Goal: Task Accomplishment & Management: Use online tool/utility

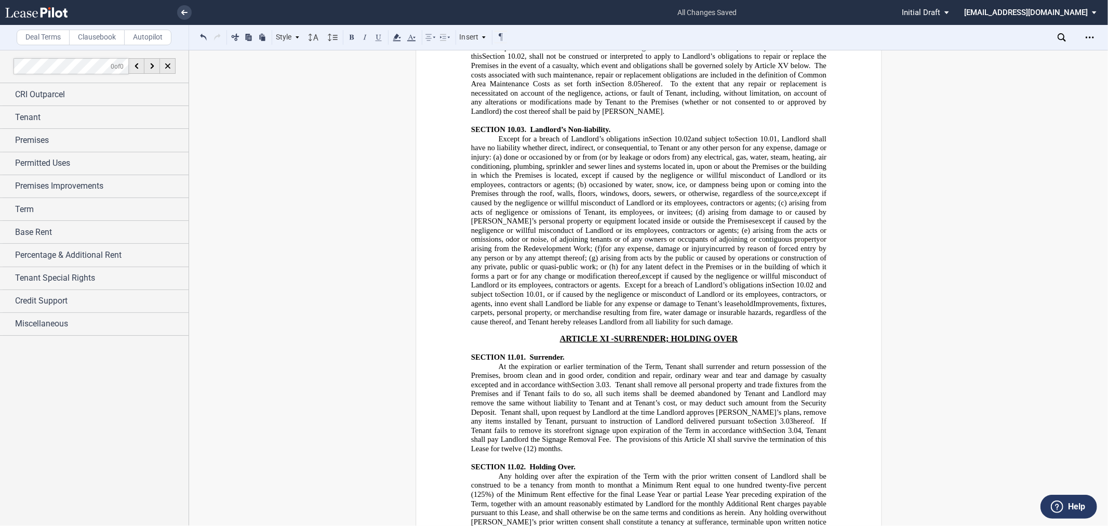
scroll to position [8493, 0]
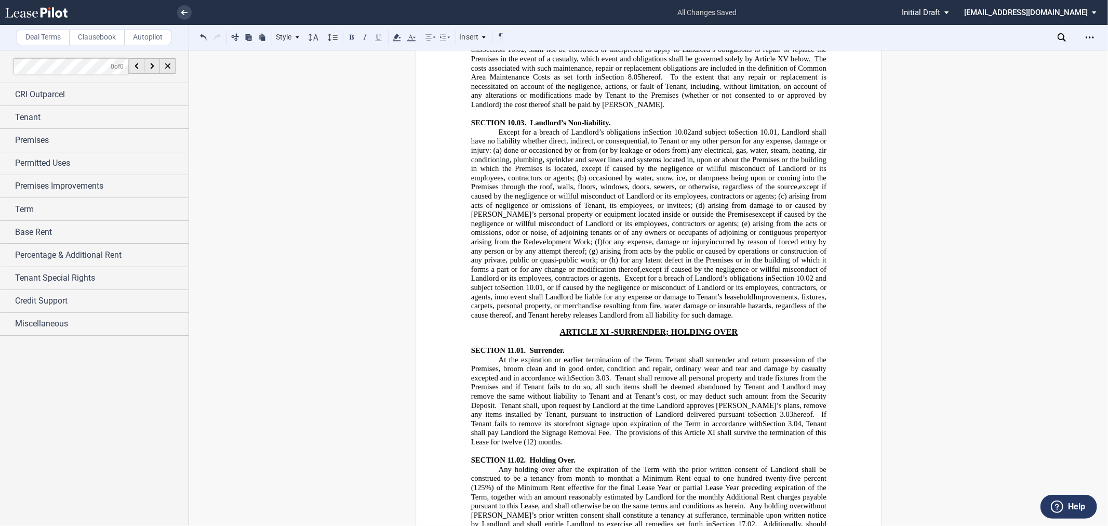
drag, startPoint x: 569, startPoint y: 314, endPoint x: 561, endPoint y: 326, distance: 15.0
click at [561, 109] on p "Landlord shall be responsible, except as hereinafter stated, at its expense, to…" at bounding box center [648, 49] width 355 height 119
click at [393, 35] on icon at bounding box center [397, 37] width 12 height 12
click at [427, 59] on button "No Color" at bounding box center [441, 59] width 84 height 16
click at [651, 82] on span "hereof." at bounding box center [651, 77] width 21 height 9
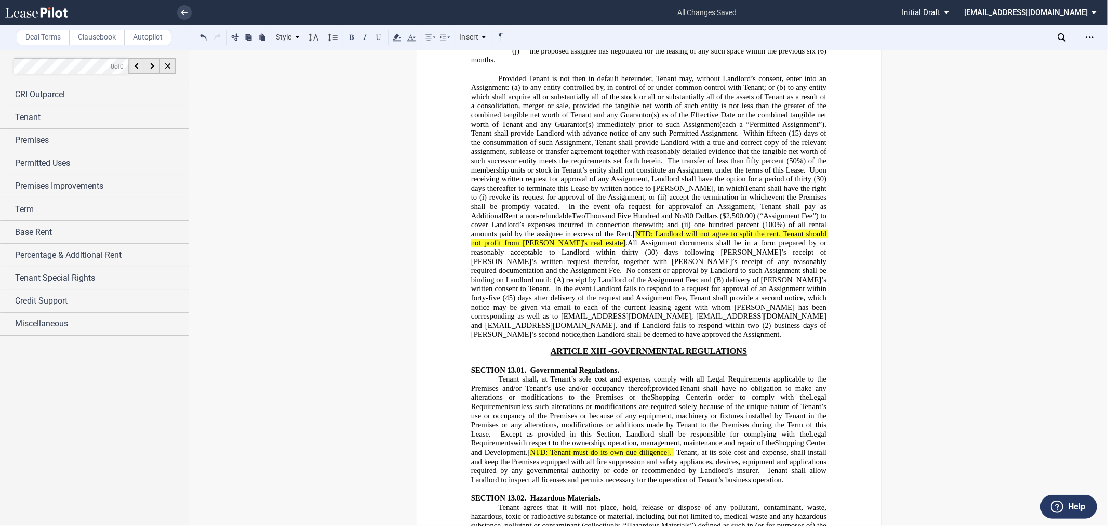
scroll to position [9705, 0]
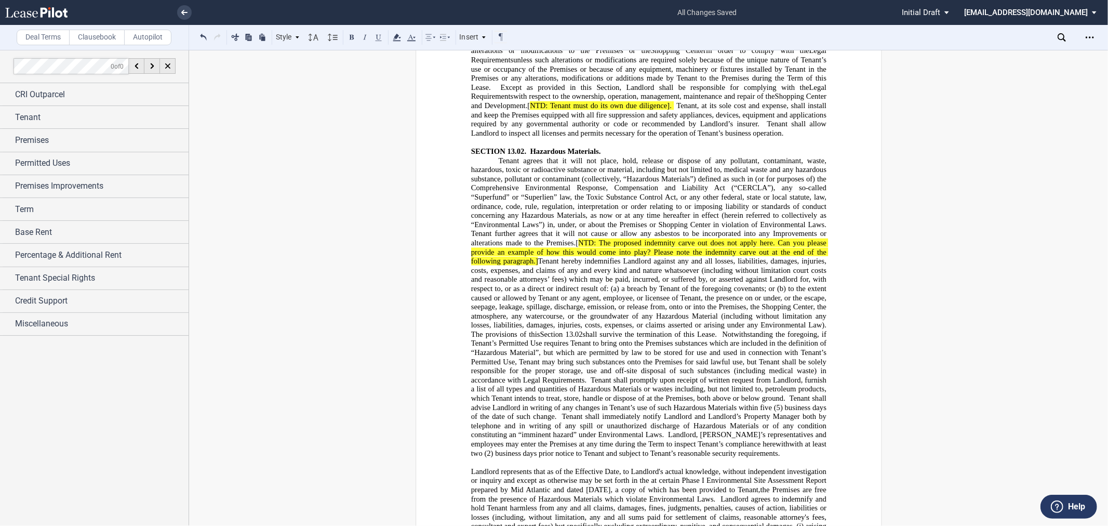
drag, startPoint x: 600, startPoint y: 205, endPoint x: 557, endPoint y: 213, distance: 44.4
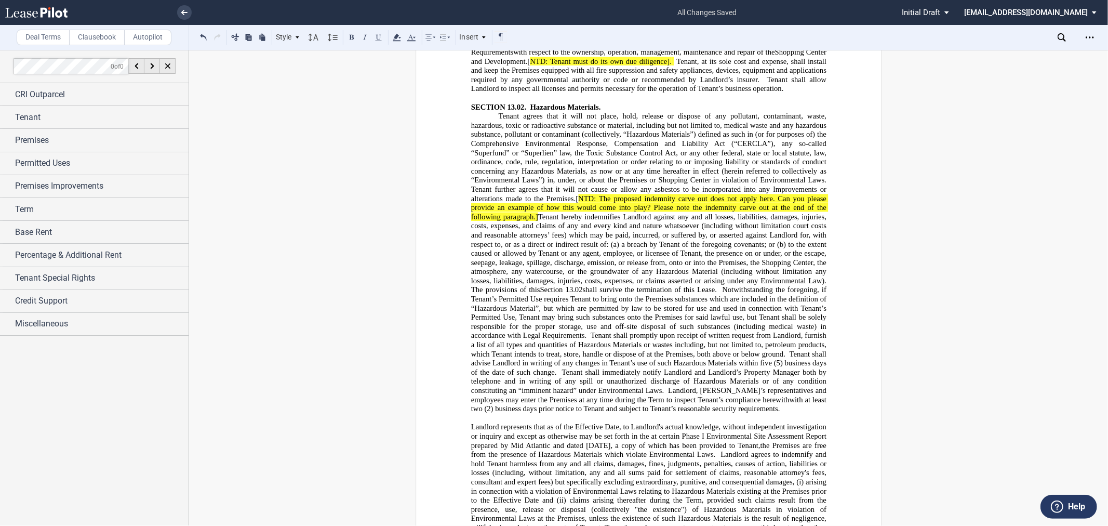
scroll to position [9935, 0]
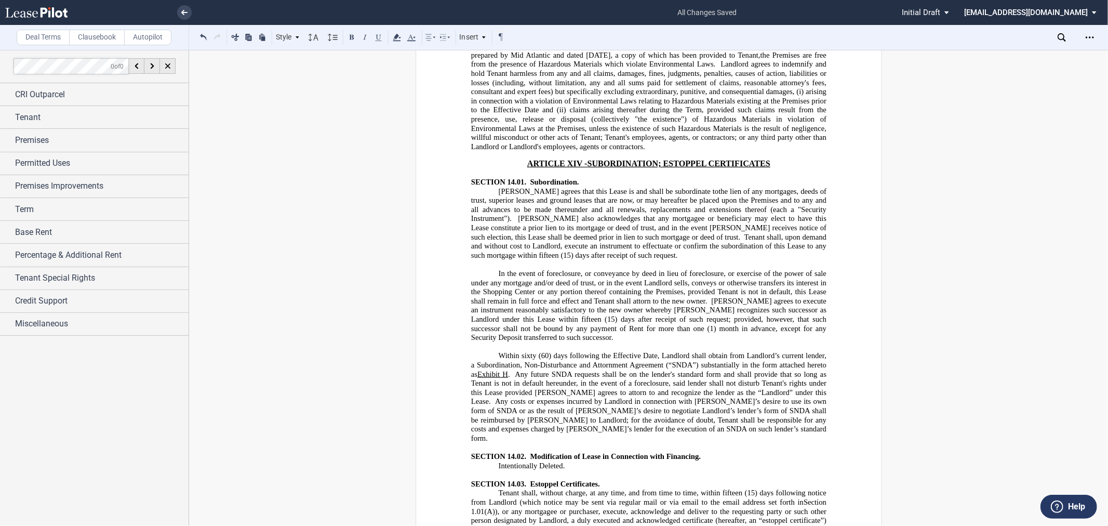
scroll to position [10109, 0]
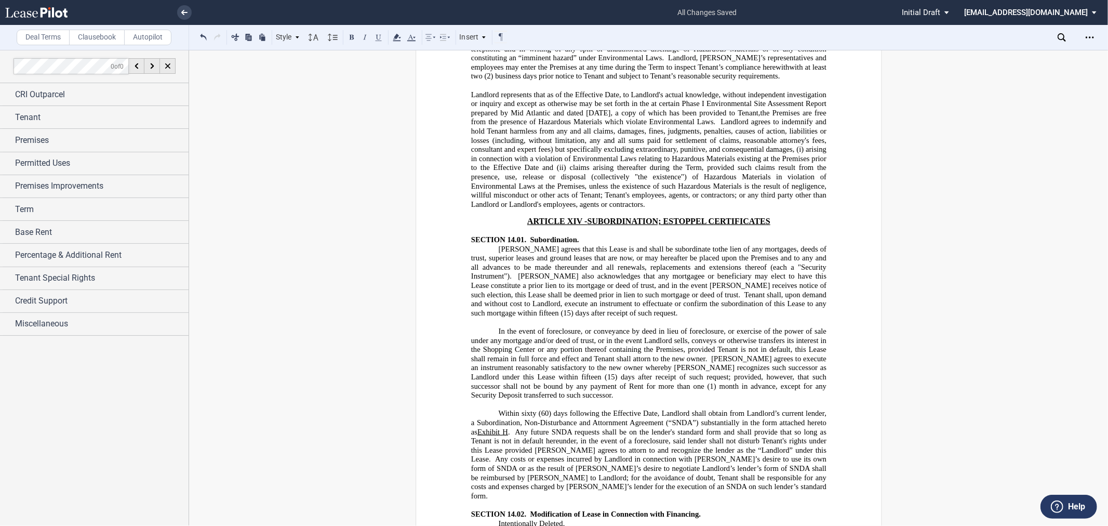
drag, startPoint x: 574, startPoint y: 180, endPoint x: 534, endPoint y: 199, distance: 45.1
drag, startPoint x: 604, startPoint y: 206, endPoint x: 611, endPoint y: 206, distance: 7.3
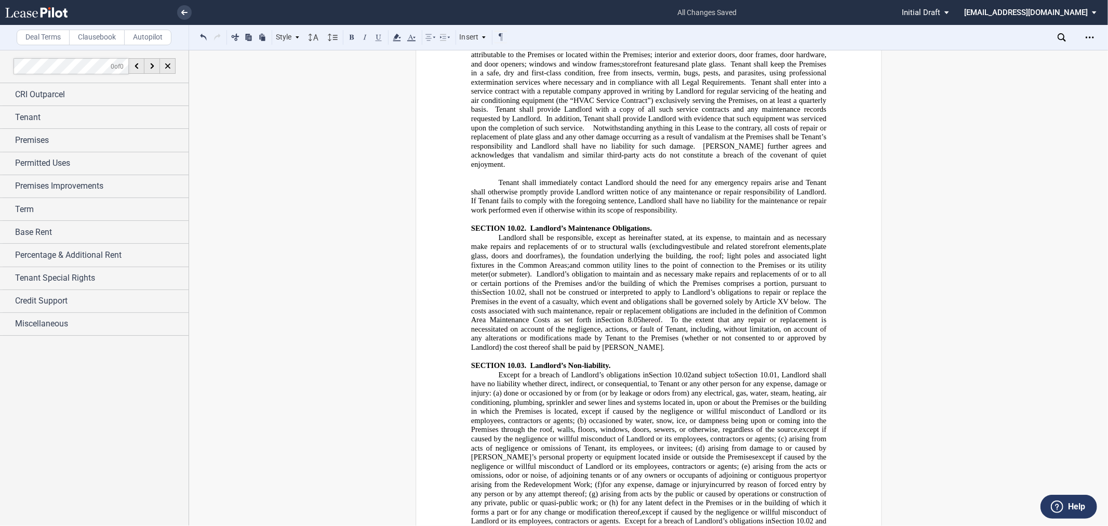
scroll to position [8031, 0]
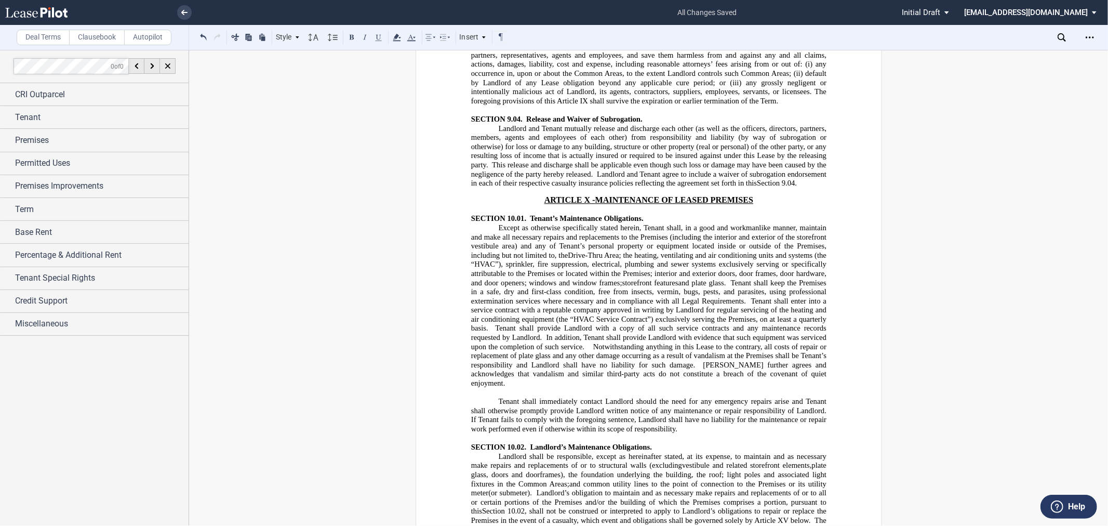
drag, startPoint x: 497, startPoint y: 402, endPoint x: 507, endPoint y: 402, distance: 9.9
click at [497, 169] on span "Landlord and Tenant mutually release and discharge each other (as well as the o…" at bounding box center [649, 146] width 357 height 45
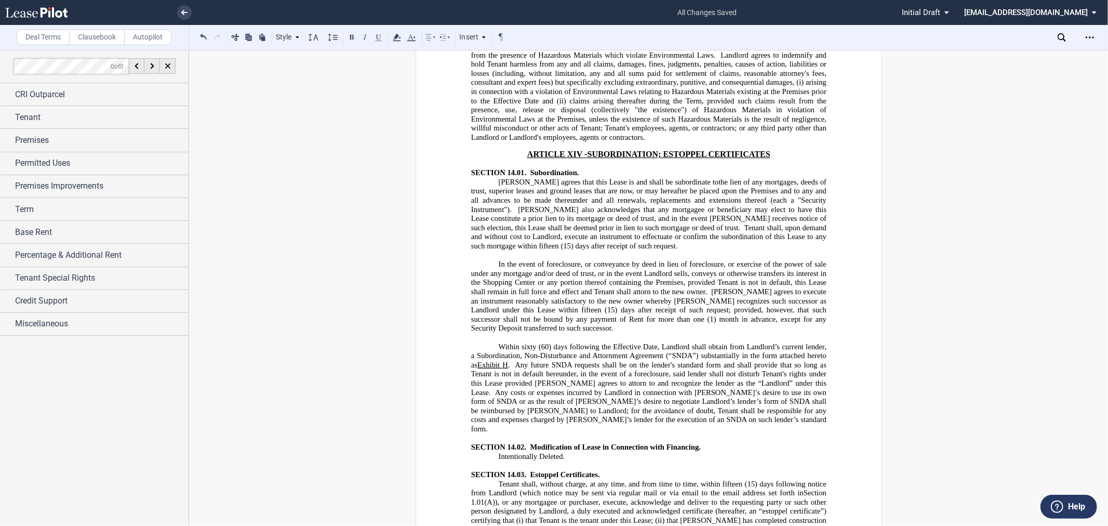
scroll to position [10224, 0]
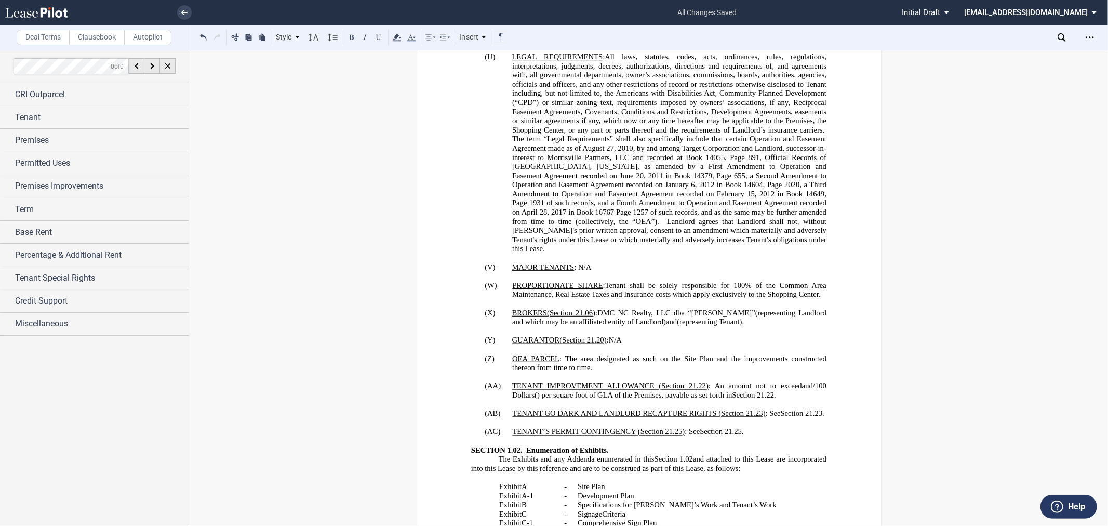
scroll to position [1560, 0]
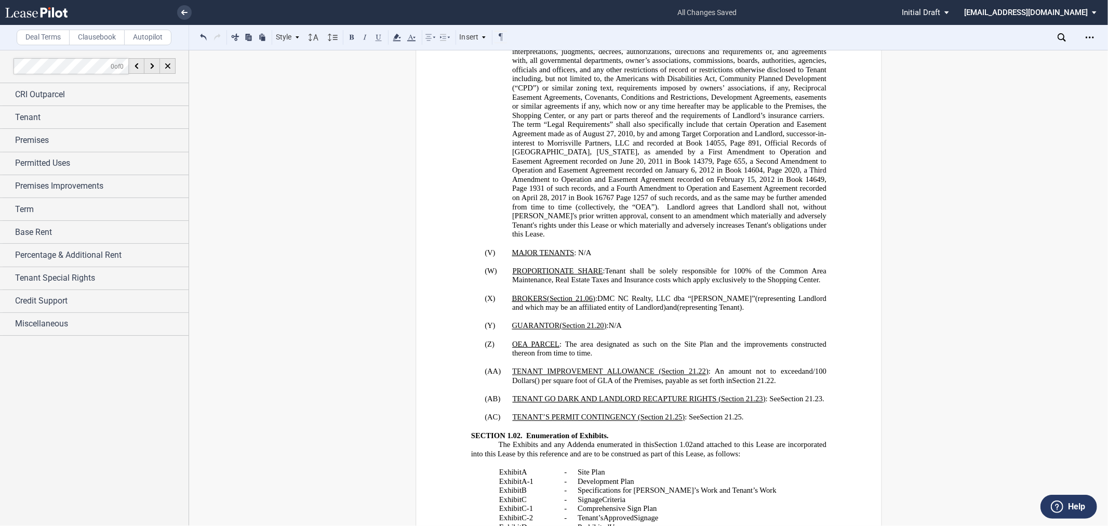
click at [820, 119] on span "All laws, statutes, codes, acts, ordinances, rules, regulations, interpretation…" at bounding box center [670, 79] width 316 height 82
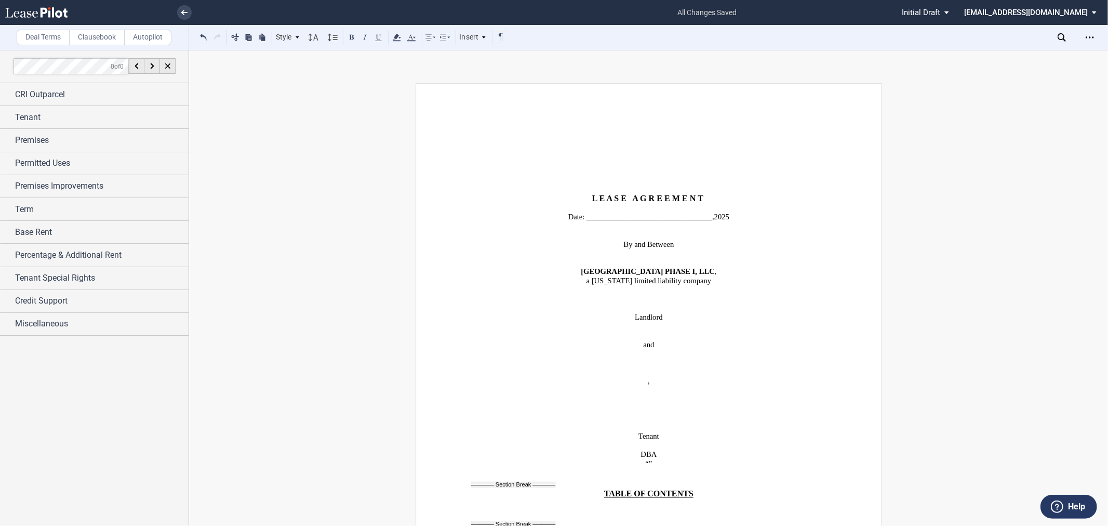
scroll to position [10241, 0]
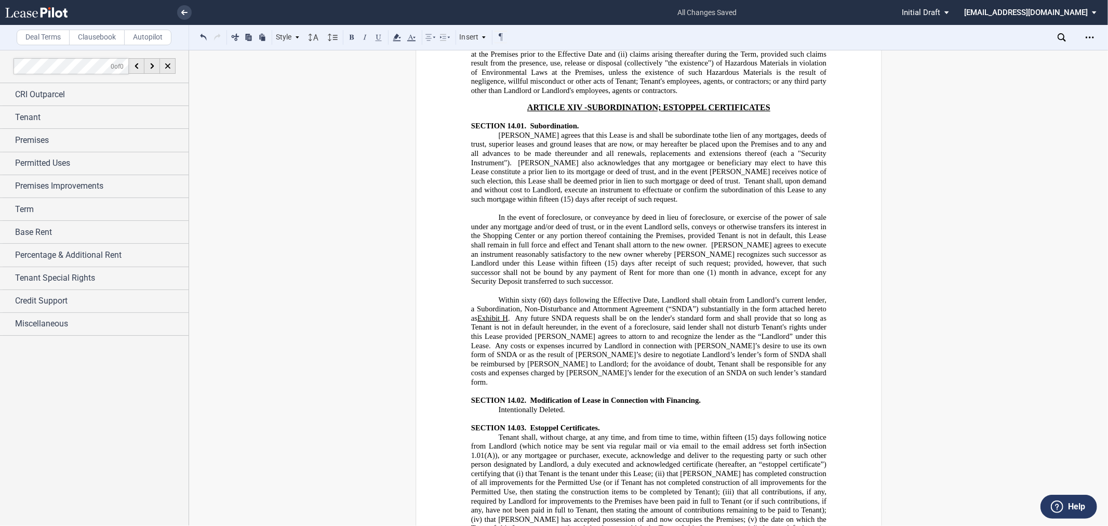
click at [790, 95] on span "Landlord agrees to indemnify and hold Tenant harmless from any and all claims, …" at bounding box center [649, 49] width 357 height 91
drag, startPoint x: 658, startPoint y: 362, endPoint x: 539, endPoint y: 376, distance: 119.8
click at [539, 95] on span "Landlord agrees to indemnify and hold Tenant harmless from any and all claims, …" at bounding box center [649, 49] width 357 height 91
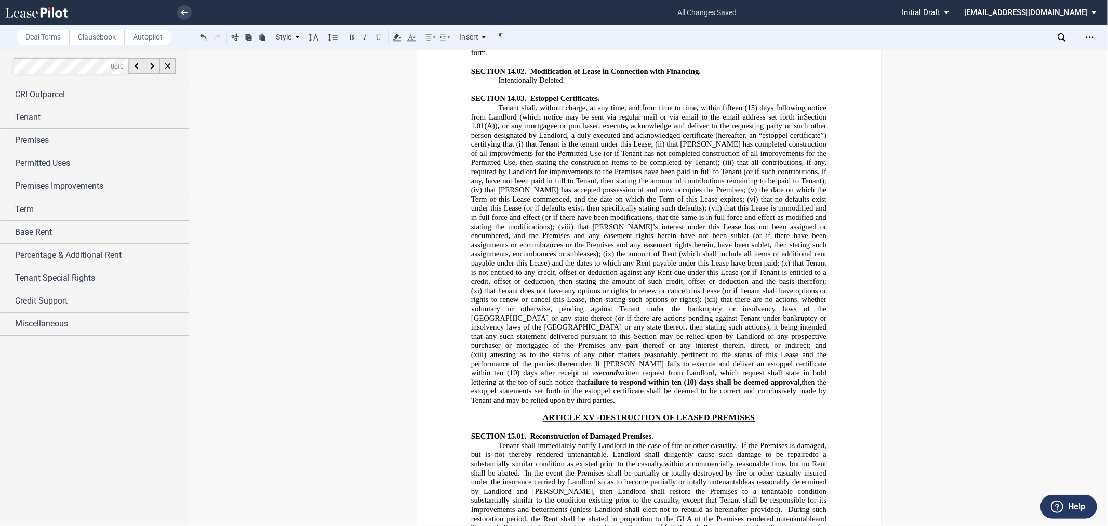
scroll to position [10587, 0]
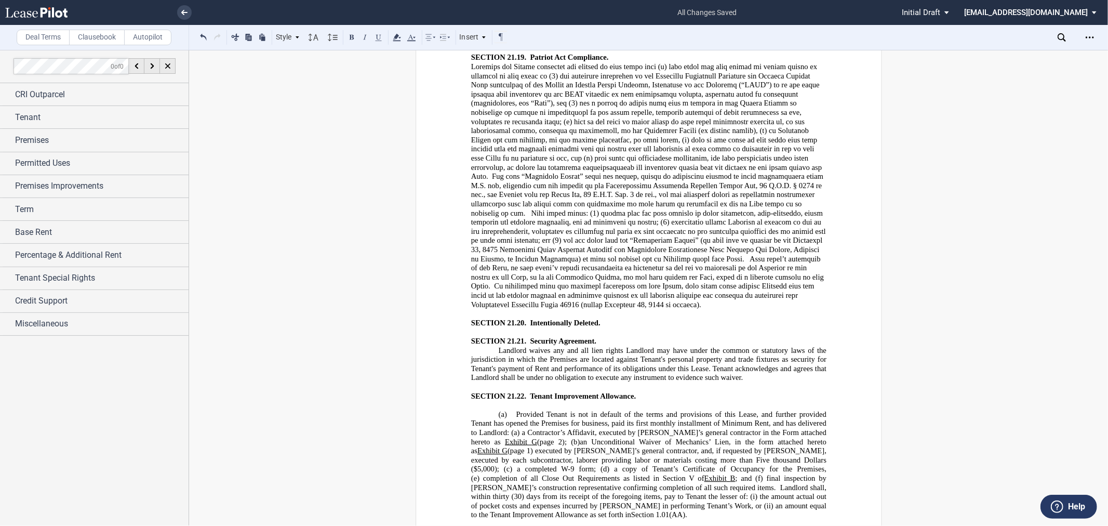
scroll to position [15839, 0]
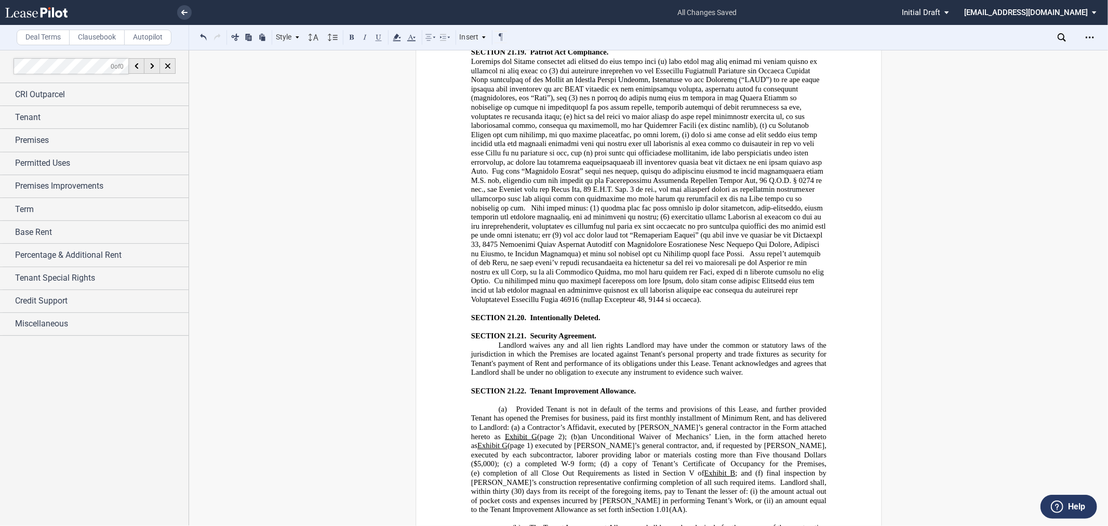
drag, startPoint x: 743, startPoint y: 255, endPoint x: 450, endPoint y: 233, distance: 294.3
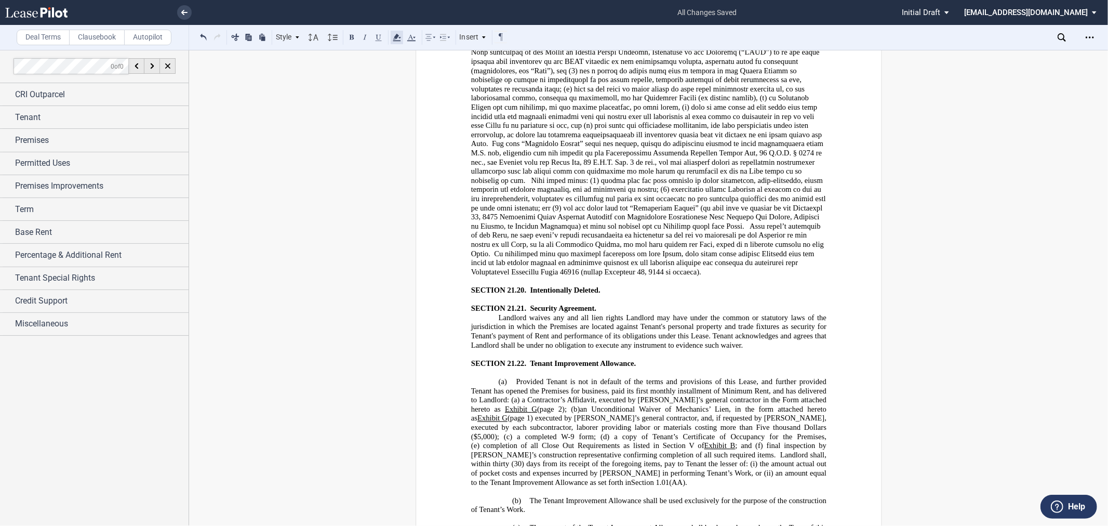
click at [399, 36] on icon at bounding box center [397, 37] width 12 height 12
click at [408, 59] on button "No Color" at bounding box center [441, 59] width 84 height 16
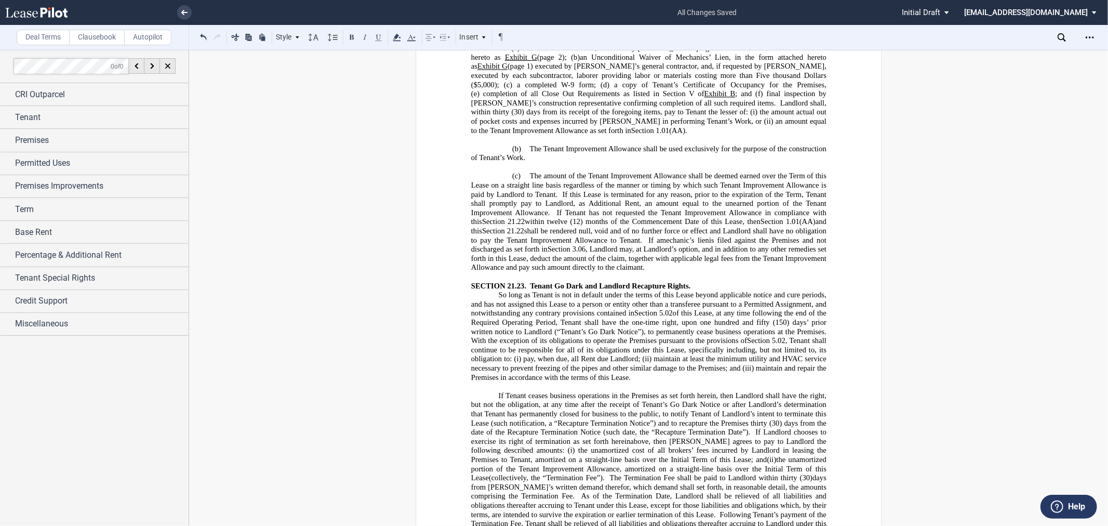
scroll to position [16186, 0]
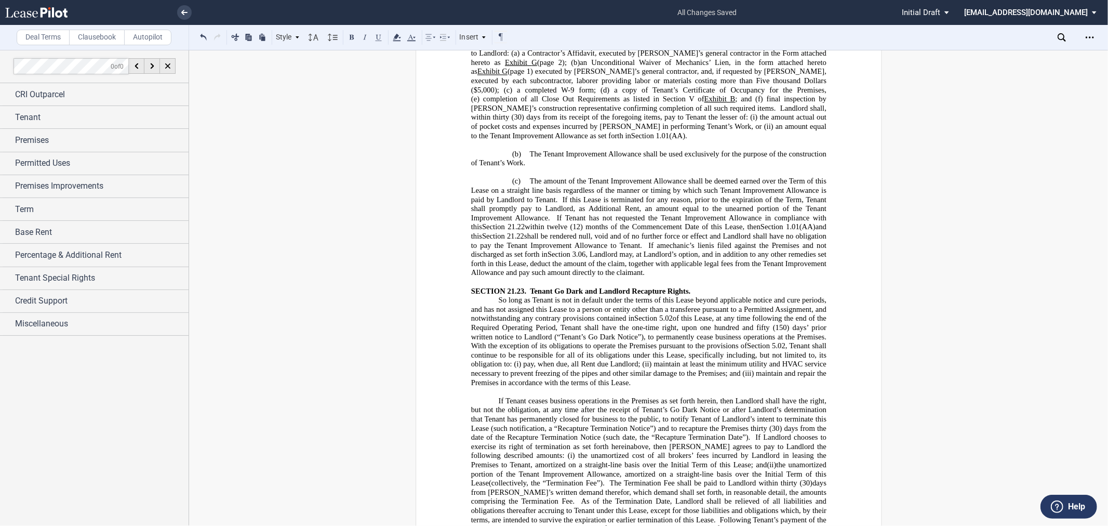
drag, startPoint x: 491, startPoint y: 142, endPoint x: 533, endPoint y: 389, distance: 249.8
click at [433, 36] on icon at bounding box center [430, 37] width 12 height 12
click at [456, 110] on div "Justify" at bounding box center [465, 108] width 47 height 9
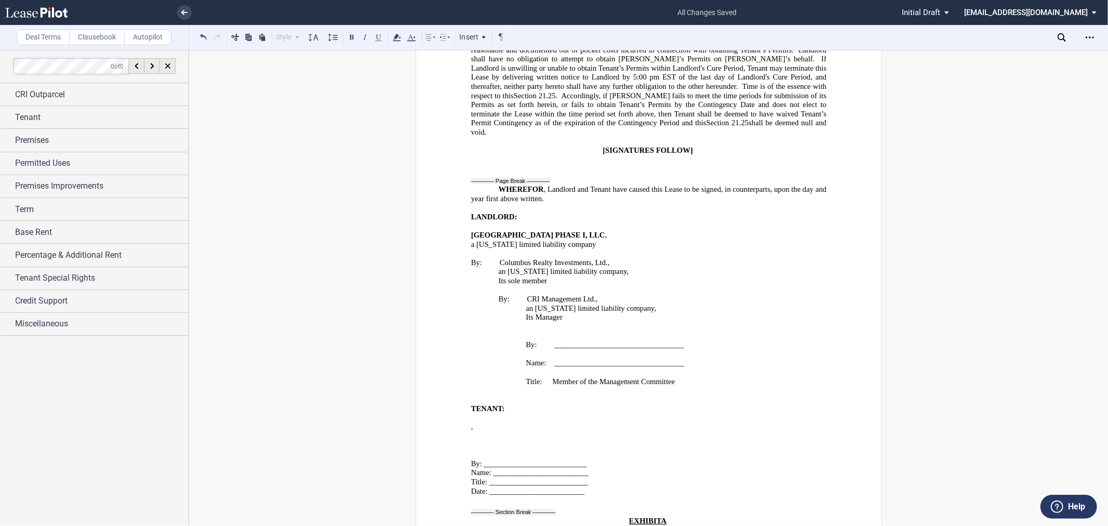
scroll to position [17282, 0]
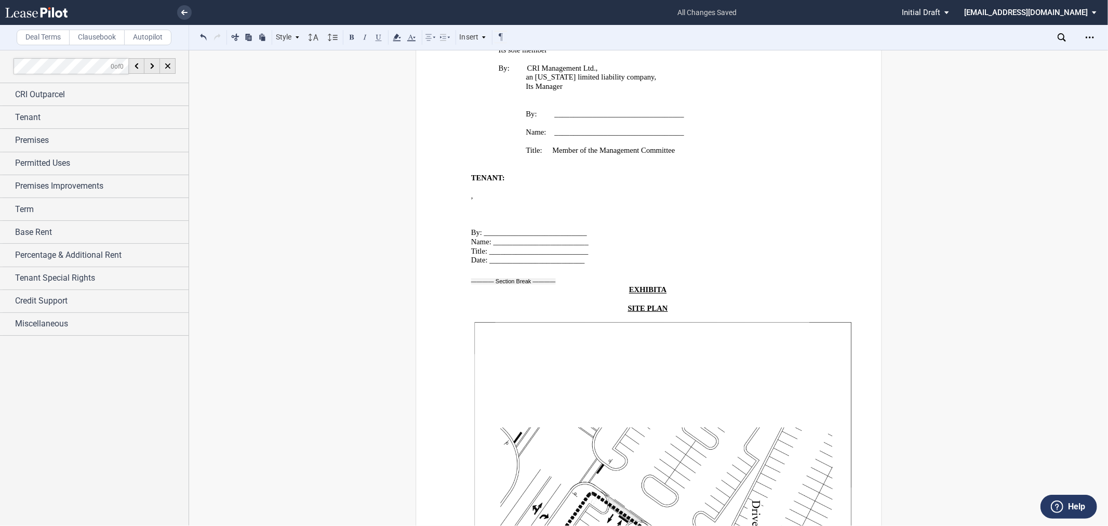
scroll to position [17570, 0]
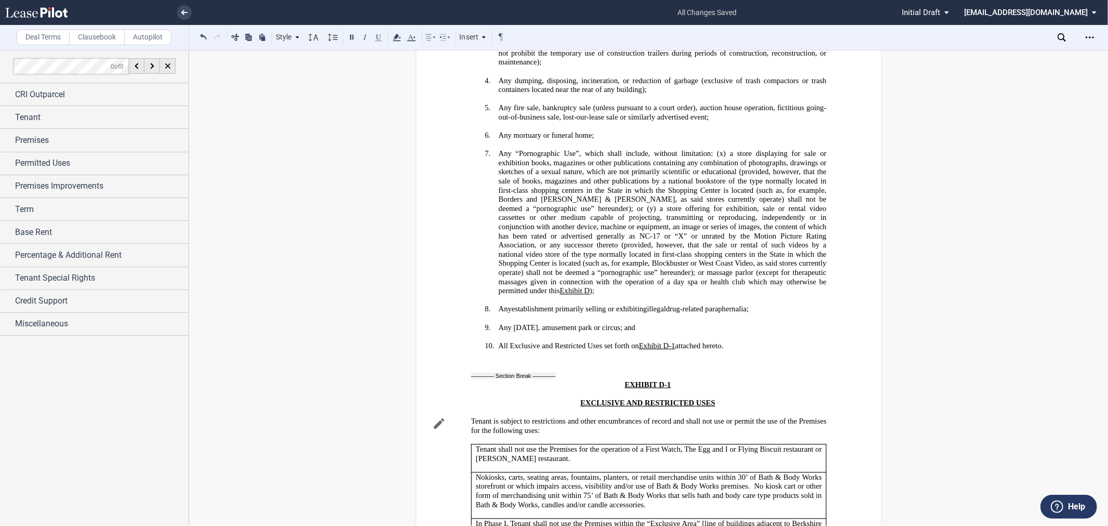
scroll to position [22130, 0]
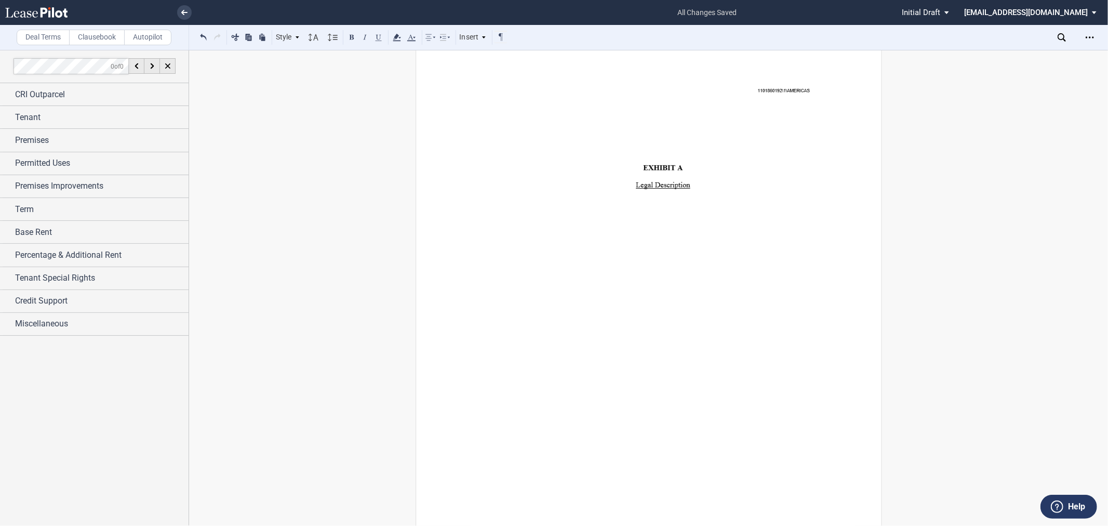
scroll to position [36998, 0]
click at [590, 210] on img at bounding box center [663, 219] width 384 height 497
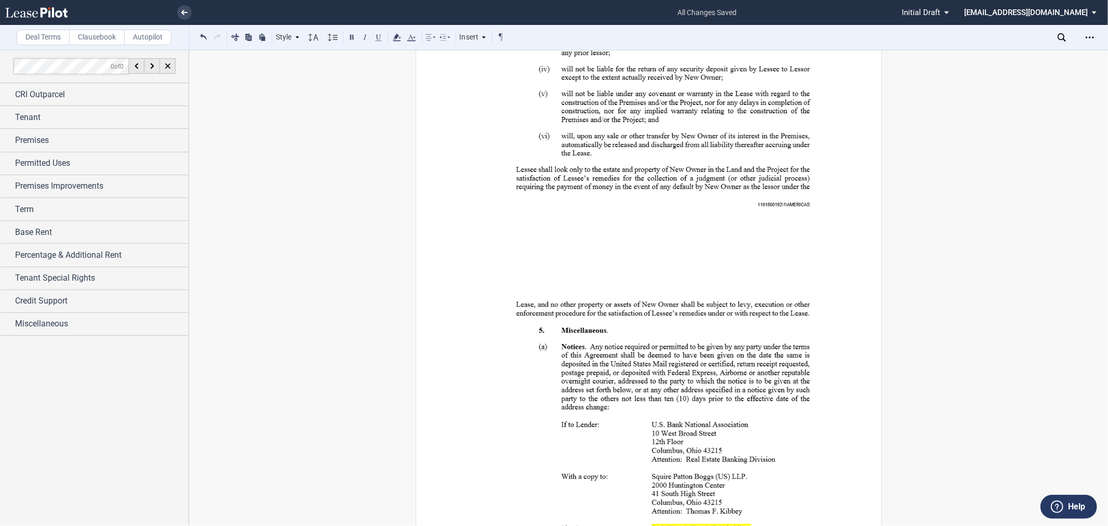
scroll to position [32837, 0]
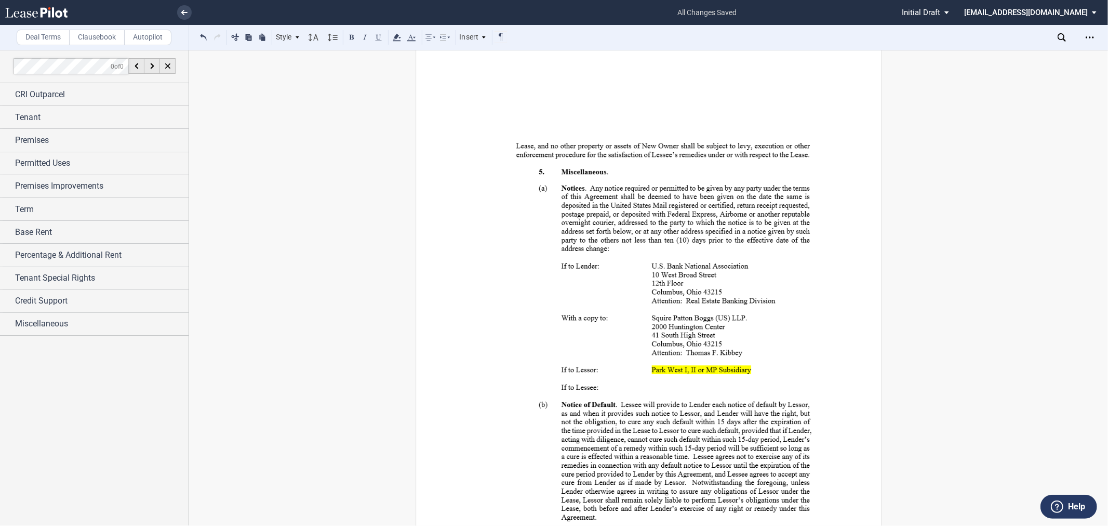
scroll to position [32895, 0]
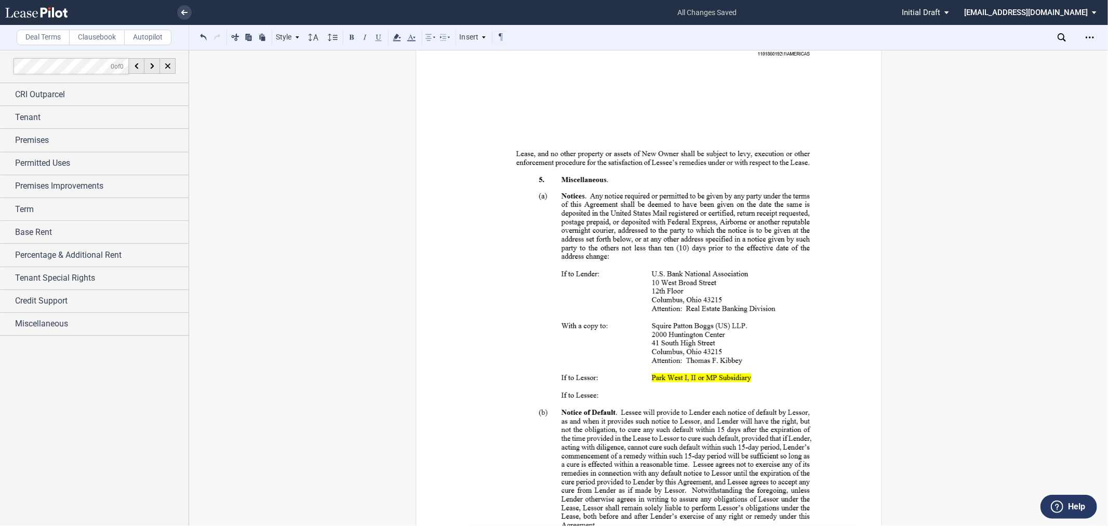
scroll to position [33010, 0]
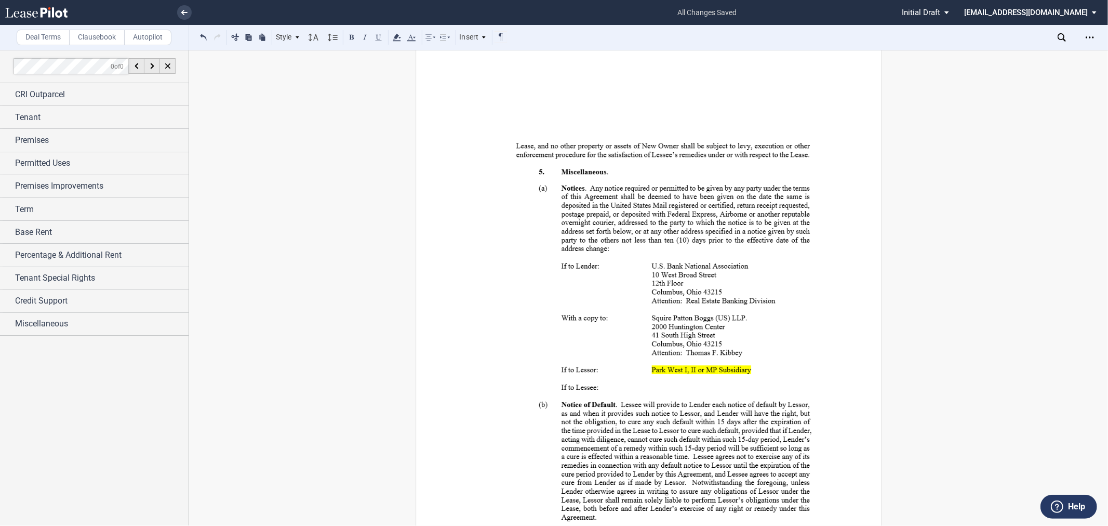
drag, startPoint x: 642, startPoint y: 173, endPoint x: 672, endPoint y: 230, distance: 63.7
click at [1096, 36] on div "Open Lease options menu" at bounding box center [1089, 37] width 17 height 17
click at [987, 52] on div "Download" at bounding box center [1029, 55] width 127 height 9
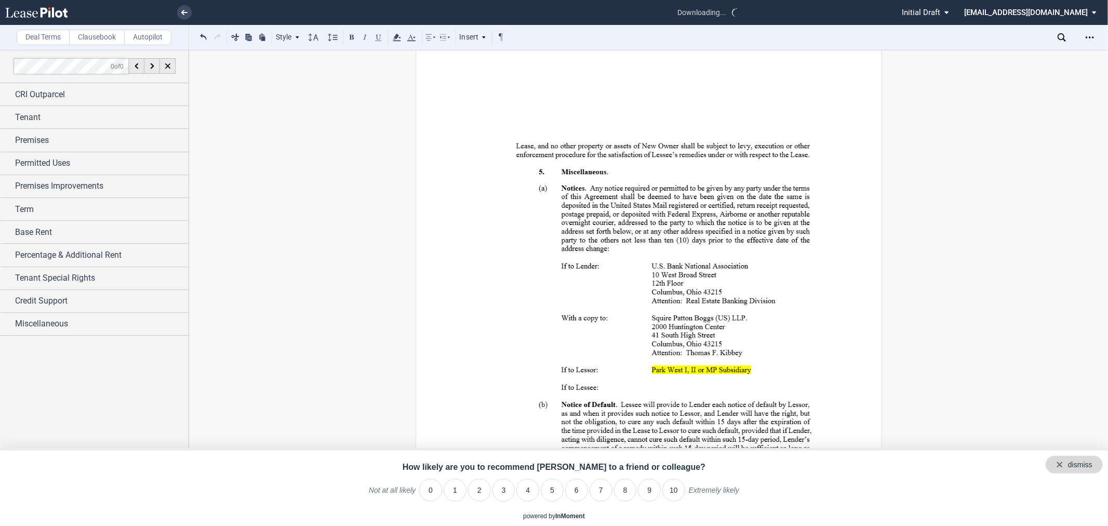
click at [1094, 459] on div "dismiss" at bounding box center [1074, 465] width 57 height 18
